Goal: Use online tool/utility: Utilize a website feature to perform a specific function

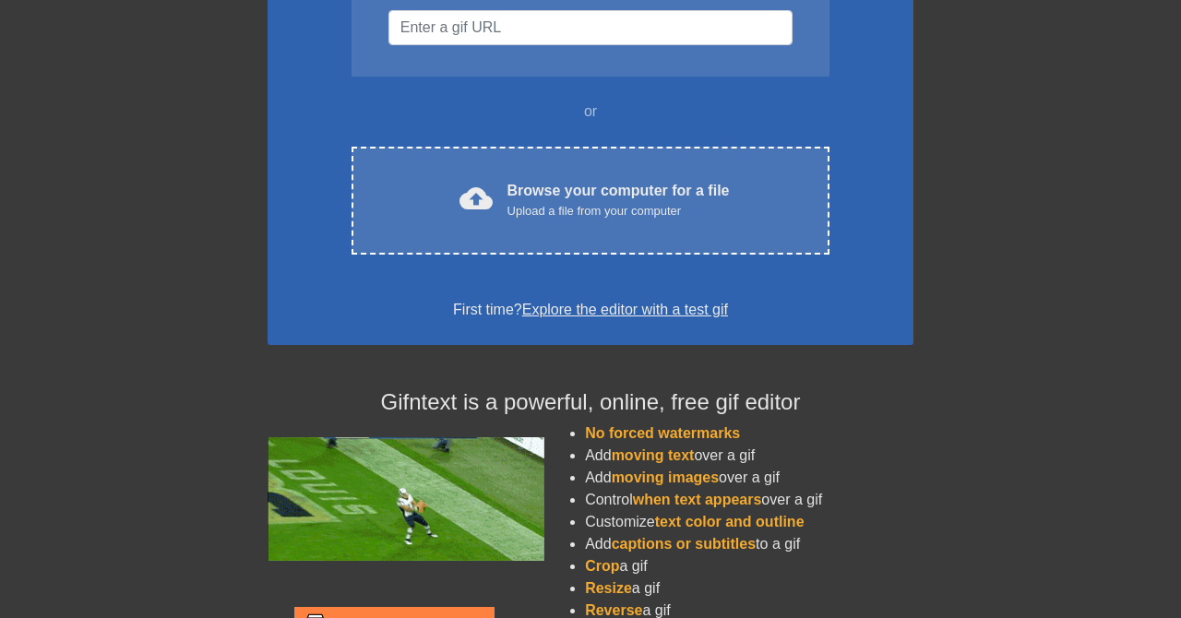
scroll to position [302, 0]
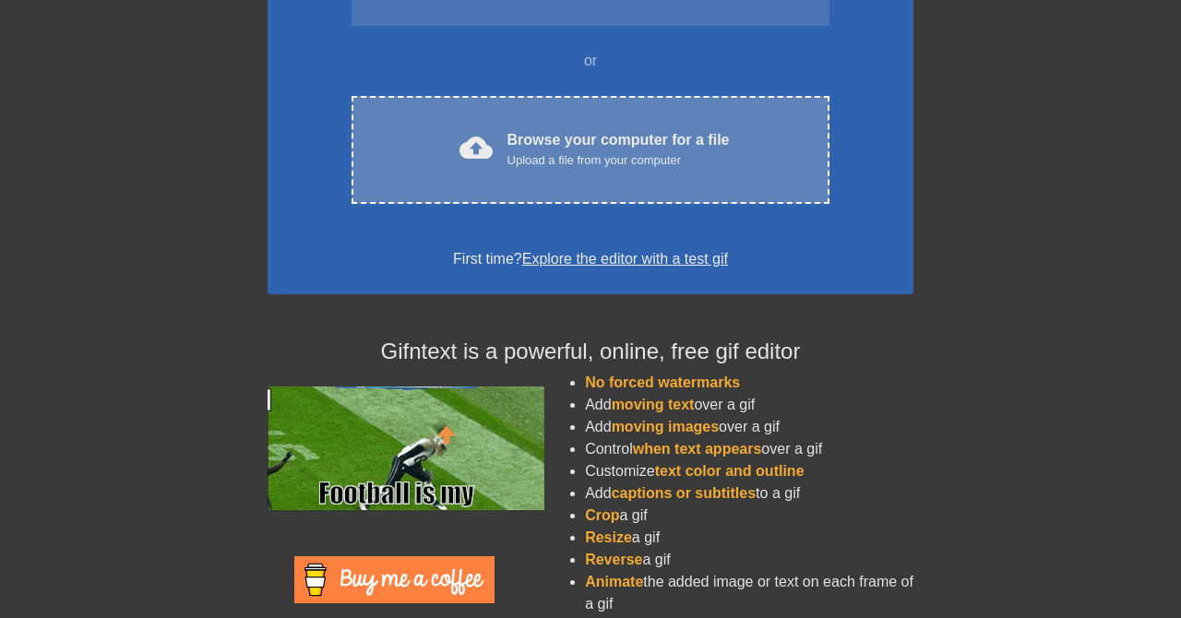
click at [603, 162] on div "Upload a file from your computer" at bounding box center [619, 160] width 222 height 18
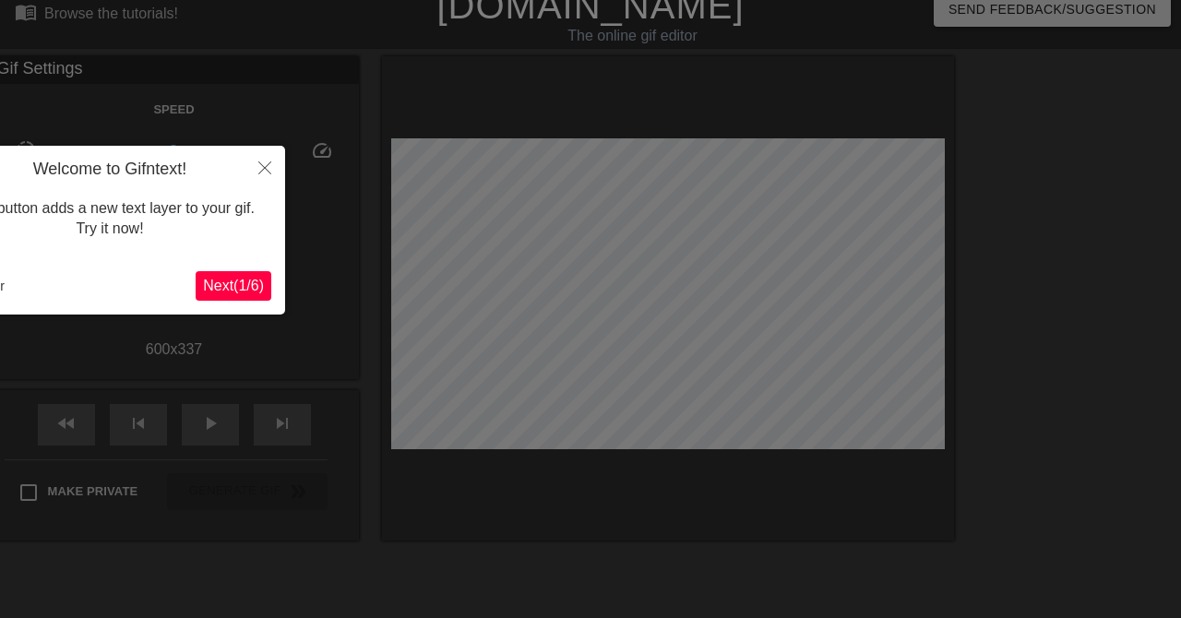
scroll to position [45, 0]
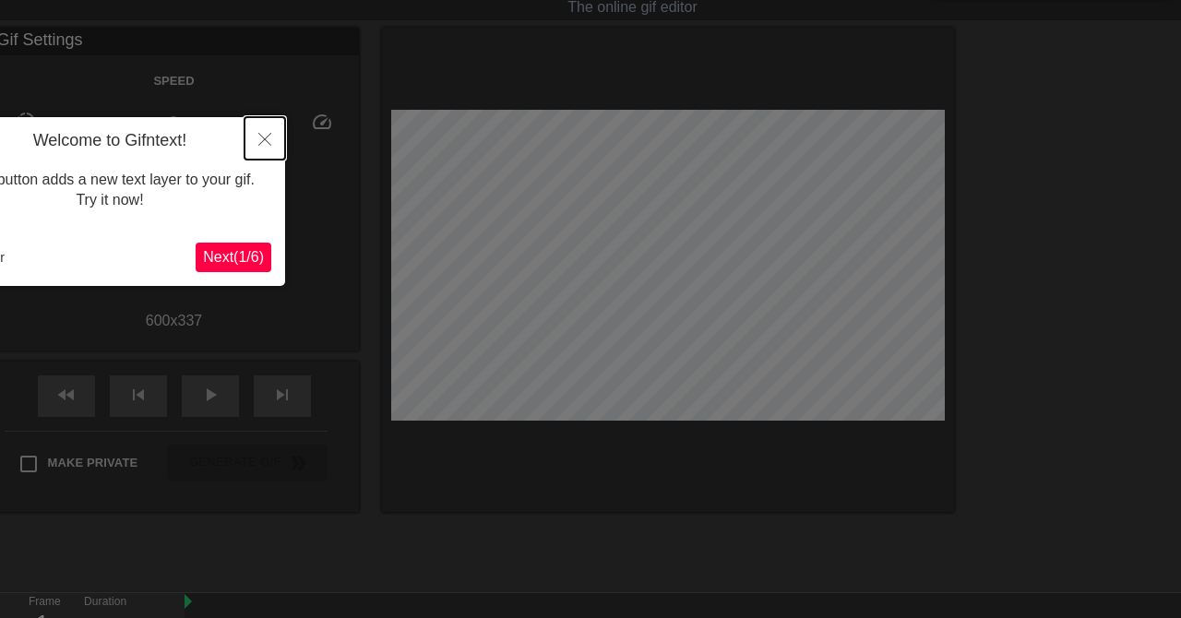
click at [267, 139] on icon "Close" at bounding box center [264, 139] width 13 height 13
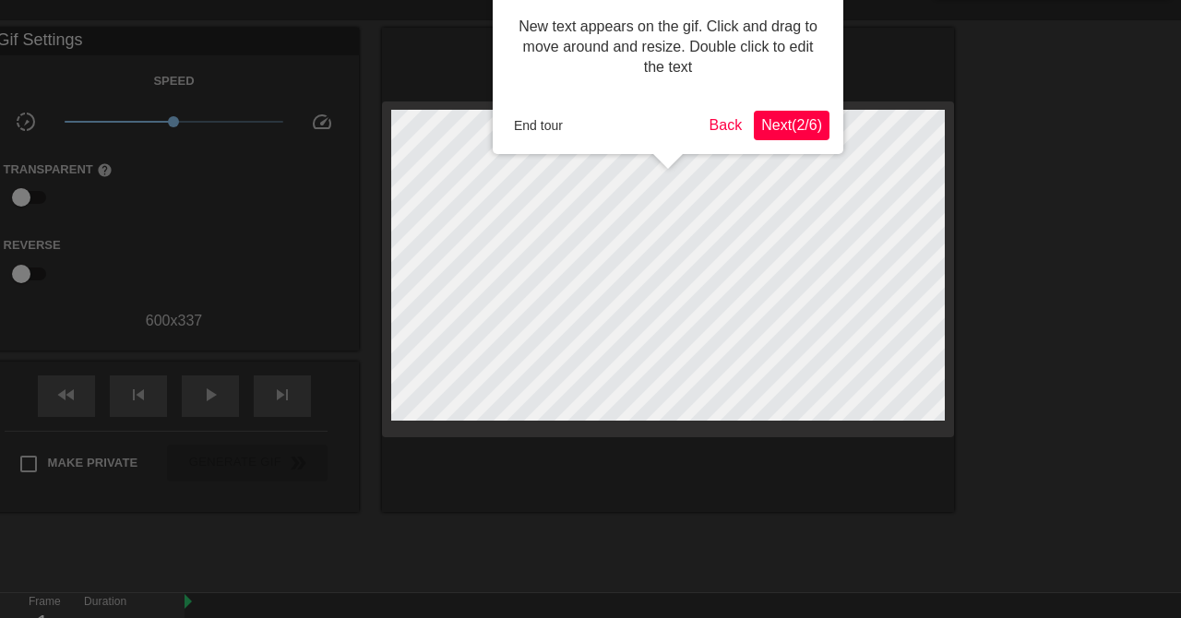
scroll to position [0, 0]
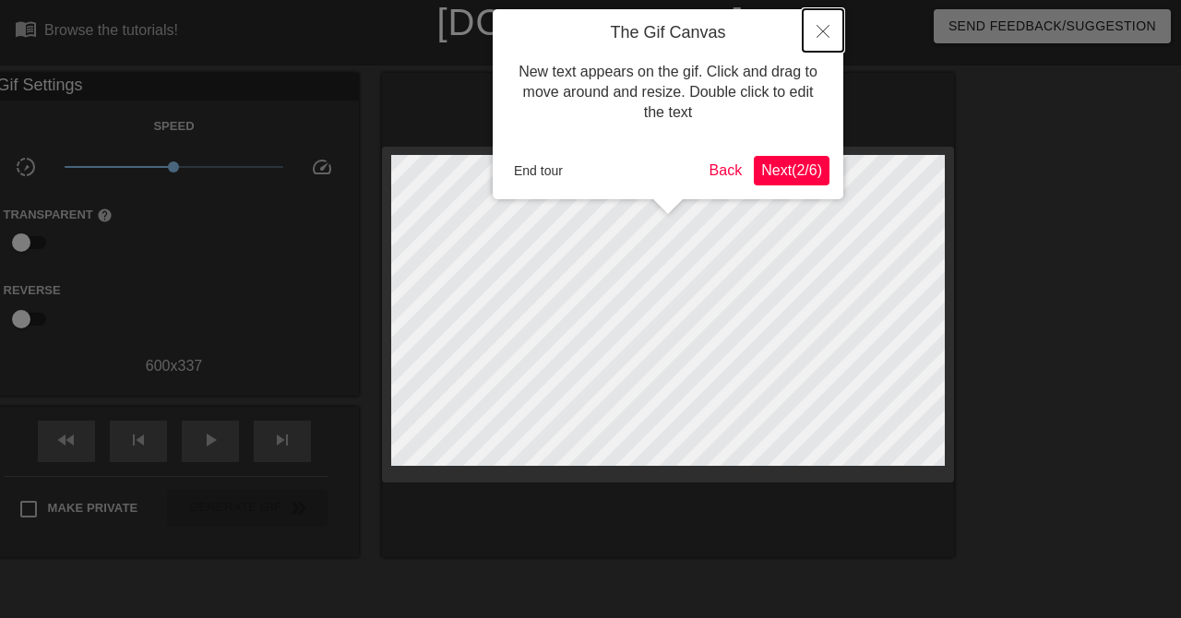
click at [833, 27] on button "Close" at bounding box center [823, 30] width 41 height 42
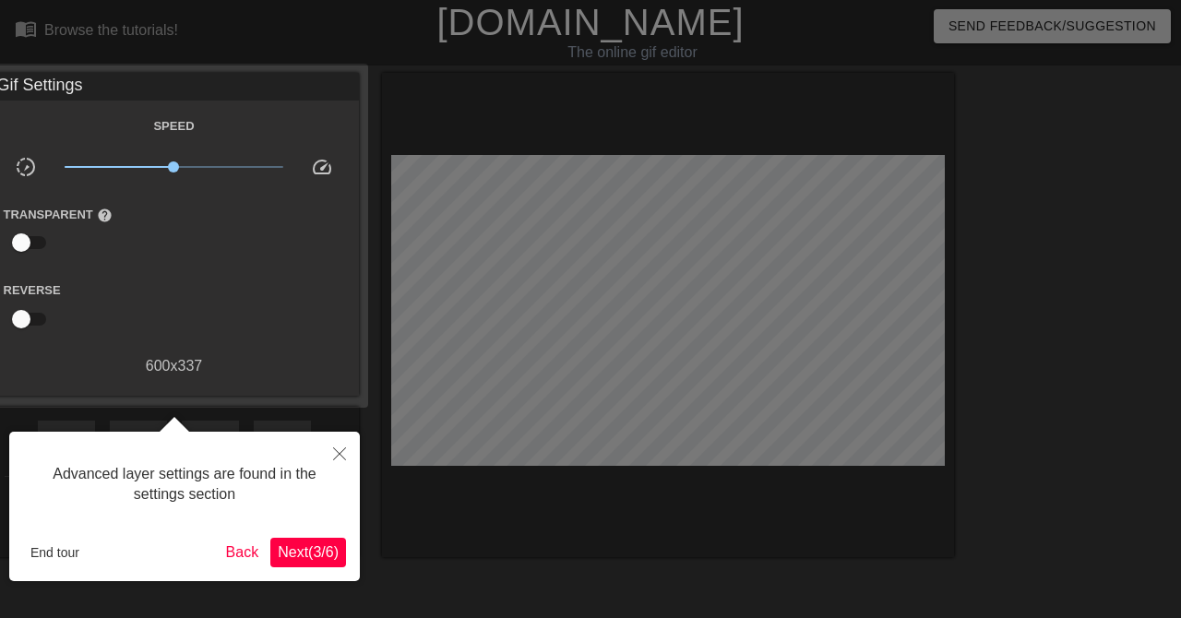
scroll to position [45, 0]
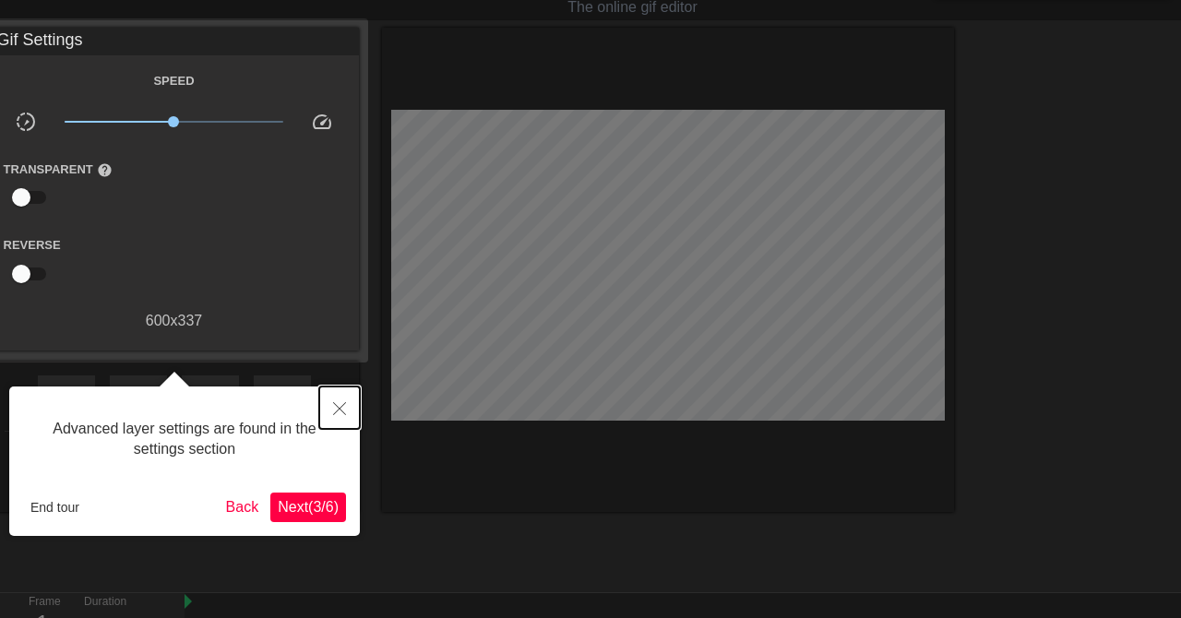
click at [340, 403] on icon "Close" at bounding box center [339, 408] width 13 height 13
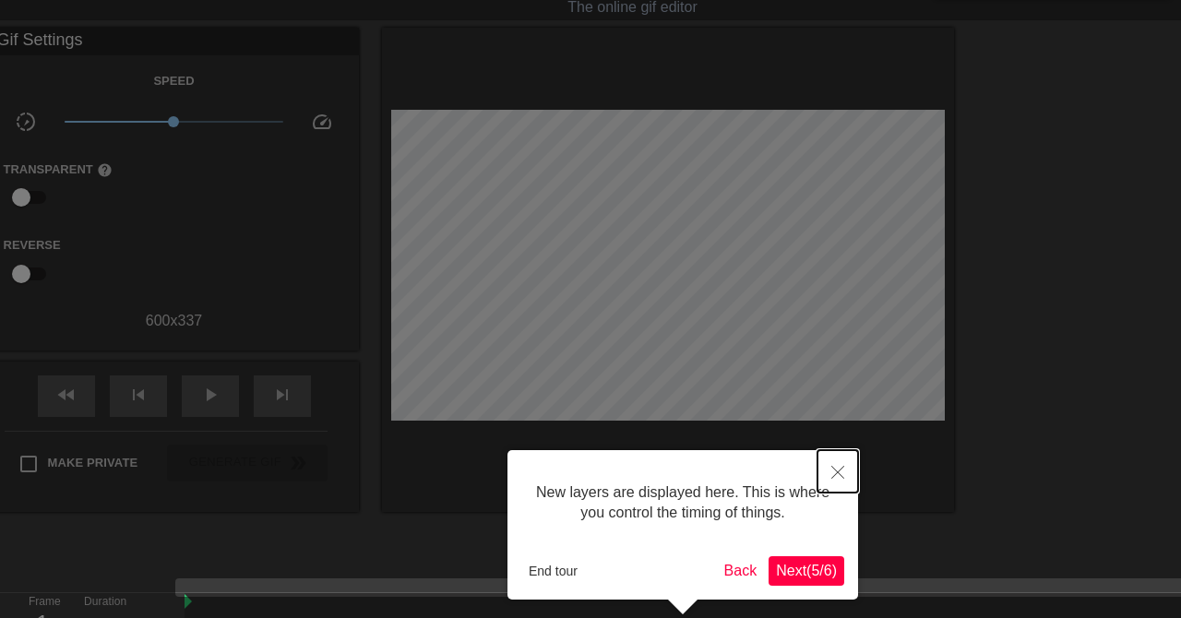
click at [824, 470] on button "Close" at bounding box center [838, 471] width 41 height 42
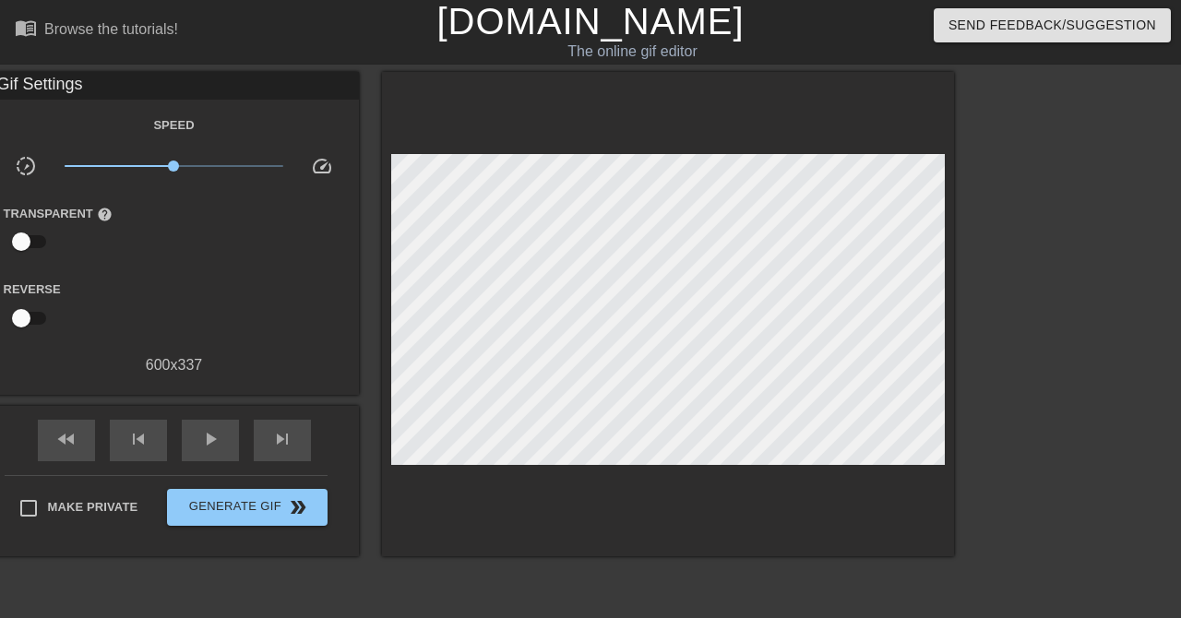
scroll to position [0, 0]
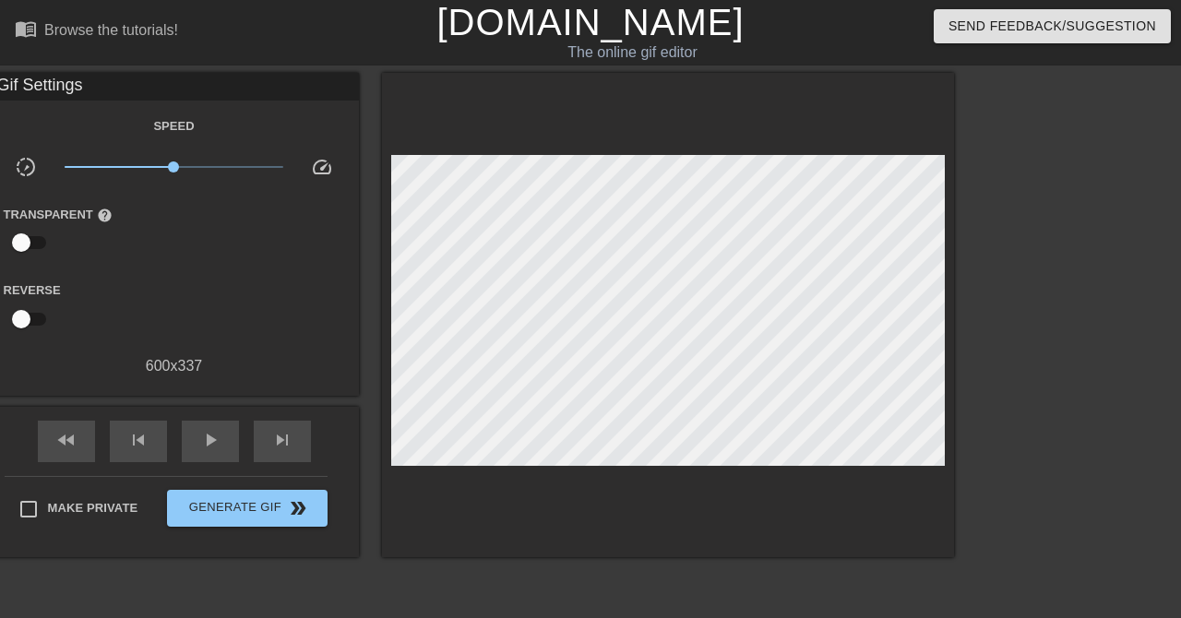
click at [35, 90] on div "Gif Settings" at bounding box center [174, 87] width 369 height 28
click at [44, 511] on input "Make Private" at bounding box center [28, 509] width 39 height 39
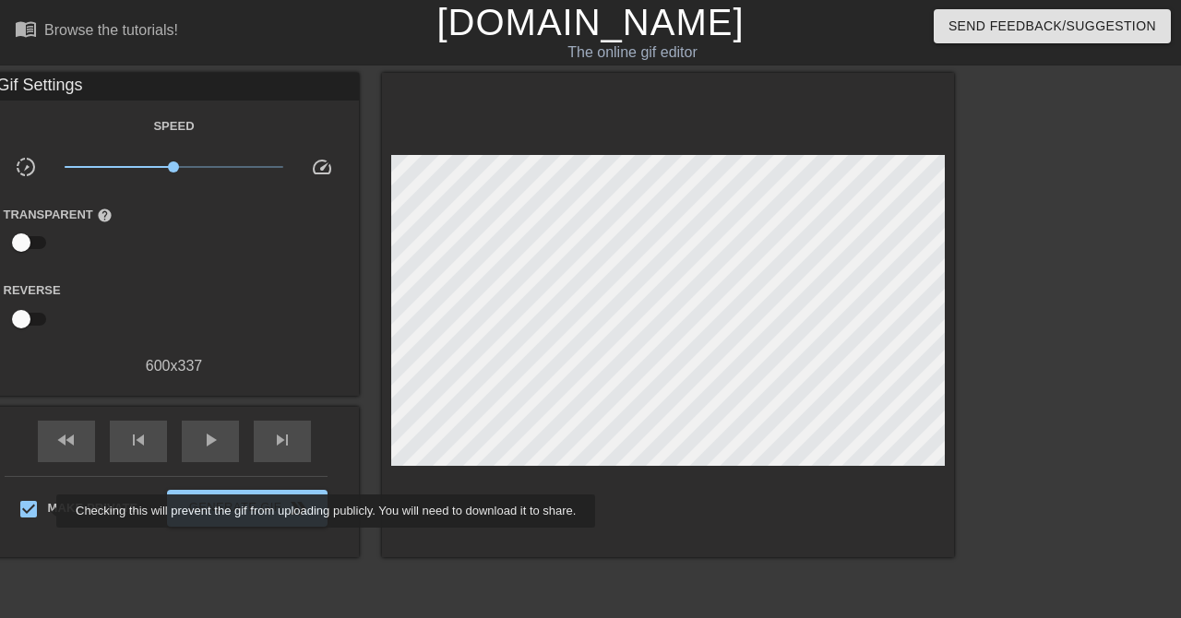
click at [44, 509] on input "Make Private" at bounding box center [28, 509] width 39 height 39
checkbox input "false"
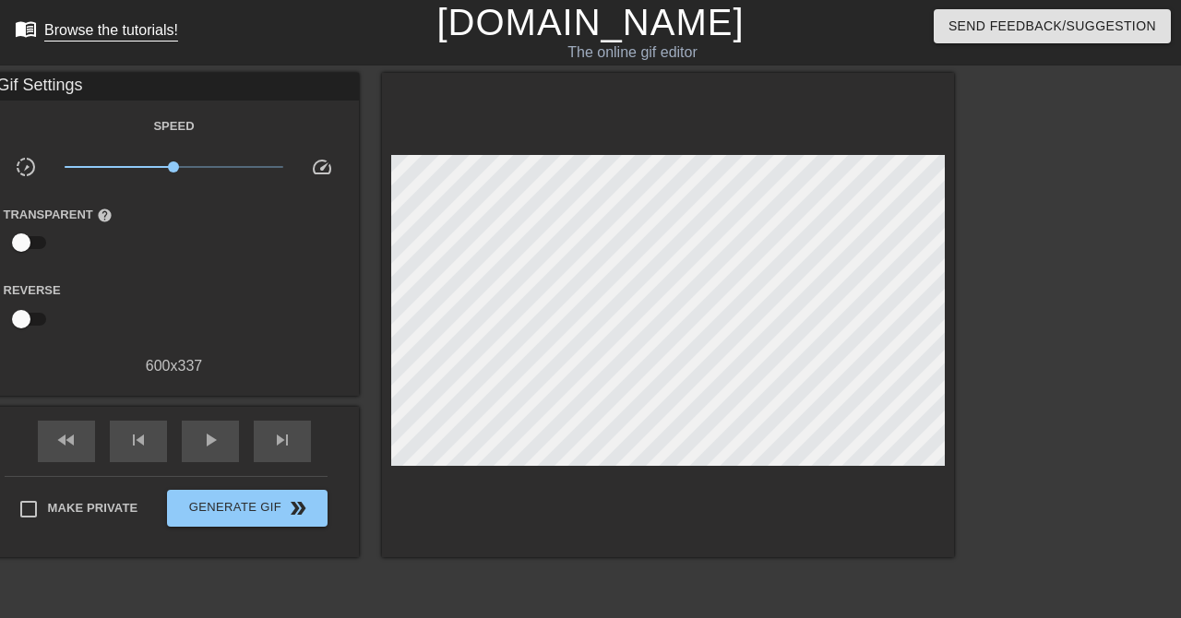
click at [46, 26] on div "Browse the tutorials!" at bounding box center [111, 30] width 134 height 16
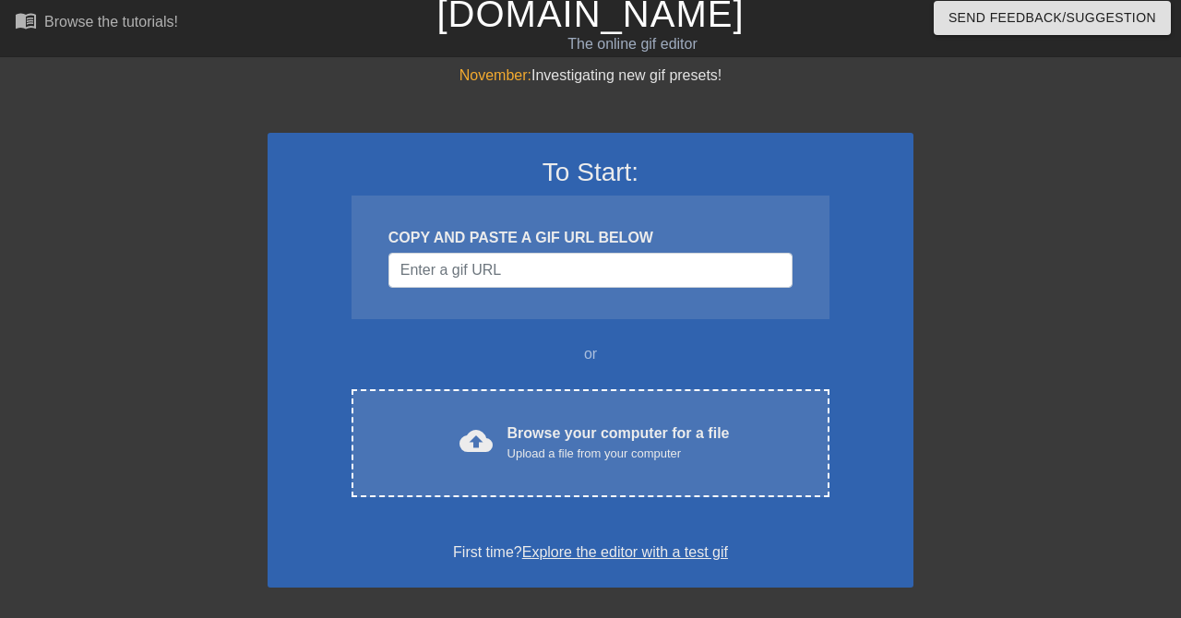
scroll to position [4, 3]
